Goal: Check status

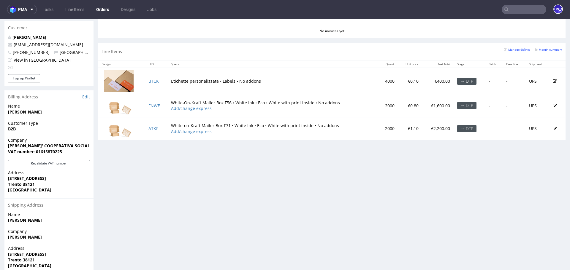
scroll to position [282, 0]
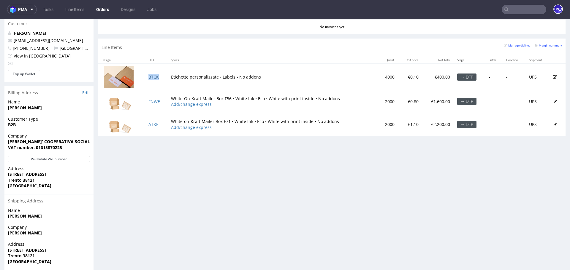
click at [150, 76] on link "BTCK" at bounding box center [153, 77] width 10 height 6
click at [153, 99] on link "FNWE" at bounding box center [154, 102] width 12 height 6
click at [154, 126] on td "ATKF" at bounding box center [156, 124] width 22 height 23
click at [152, 124] on link "ATKF" at bounding box center [153, 125] width 10 height 6
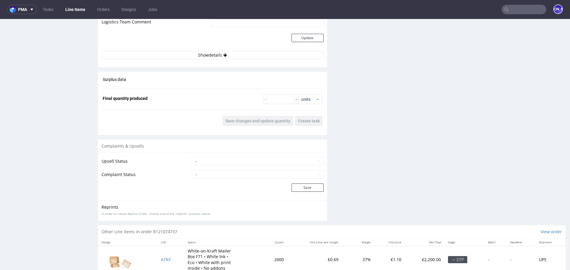
scroll to position [835, 0]
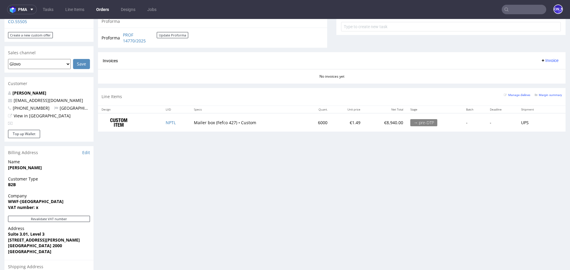
scroll to position [224, 0]
